Goal: Navigation & Orientation: Go to known website

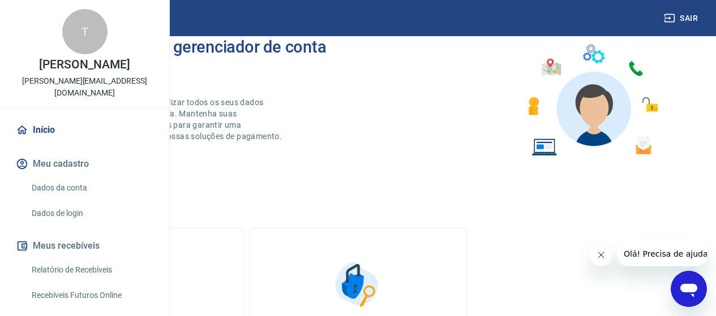
scroll to position [170, 0]
